Goal: Information Seeking & Learning: Learn about a topic

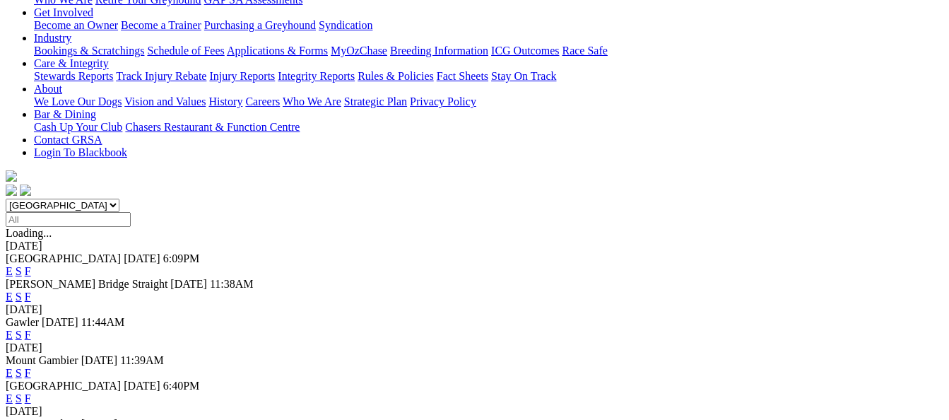
scroll to position [283, 0]
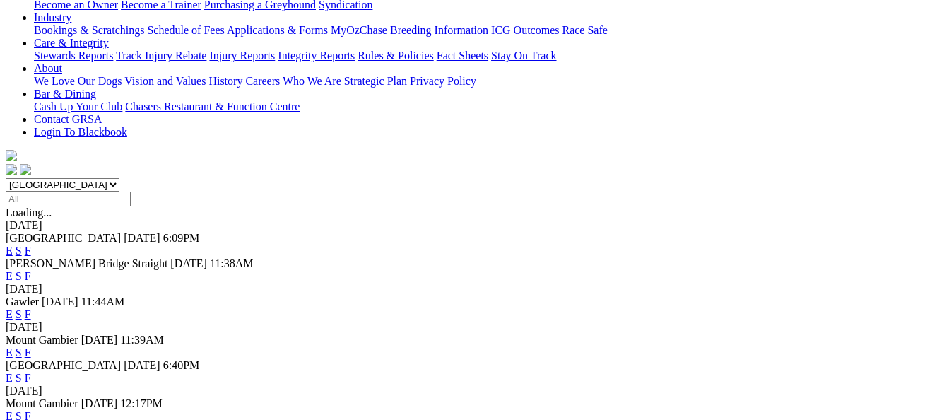
click at [31, 372] on link "F" at bounding box center [28, 378] width 6 height 12
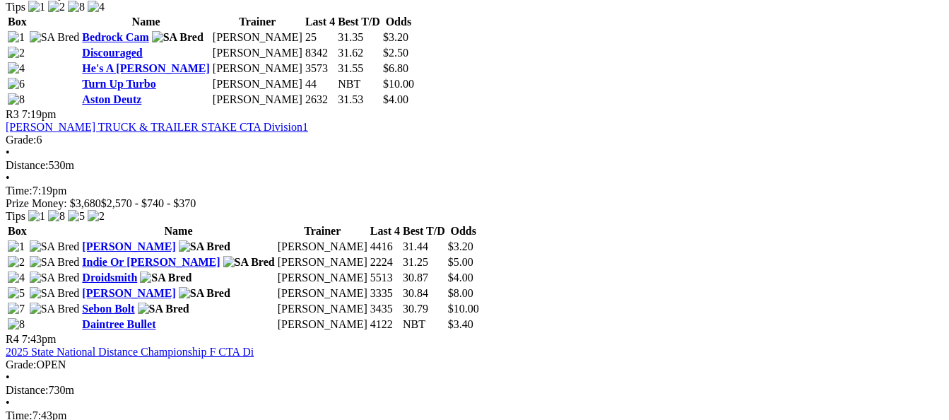
scroll to position [1130, 0]
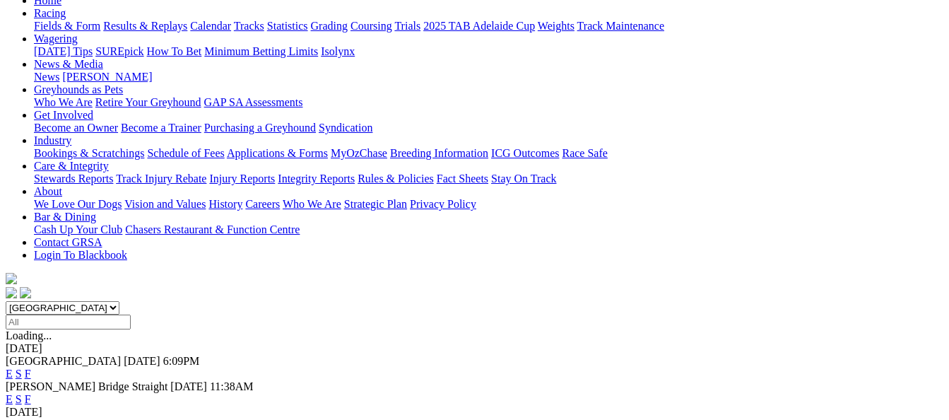
scroll to position [283, 0]
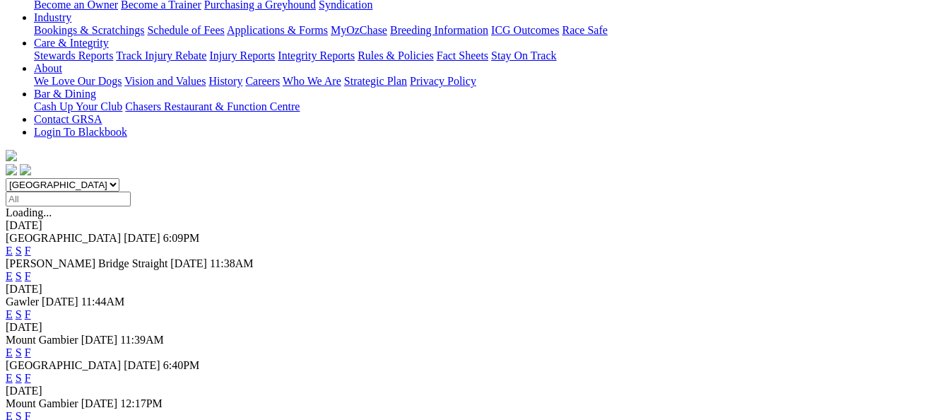
click at [13, 372] on link "E" at bounding box center [9, 378] width 7 height 12
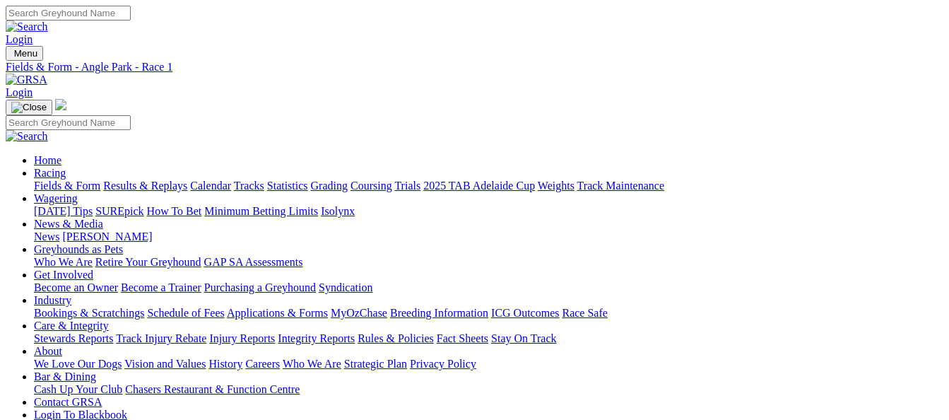
click at [155, 179] on link "Results & Replays" at bounding box center [145, 185] width 84 height 12
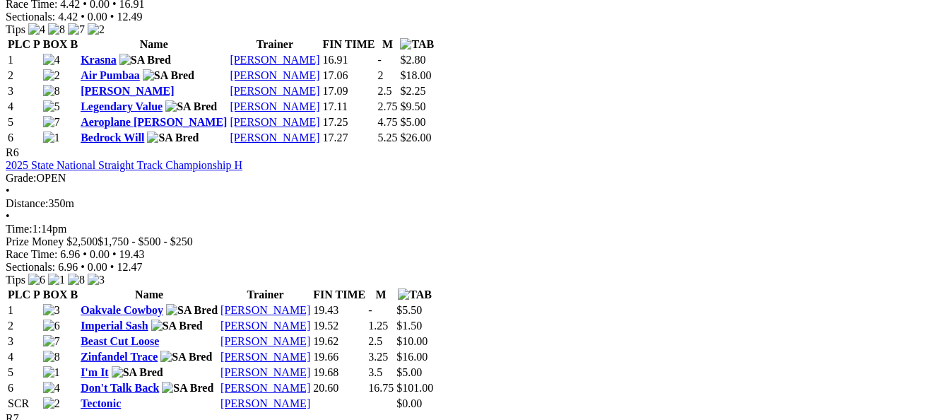
scroll to position [1766, 0]
